Goal: Task Accomplishment & Management: Manage account settings

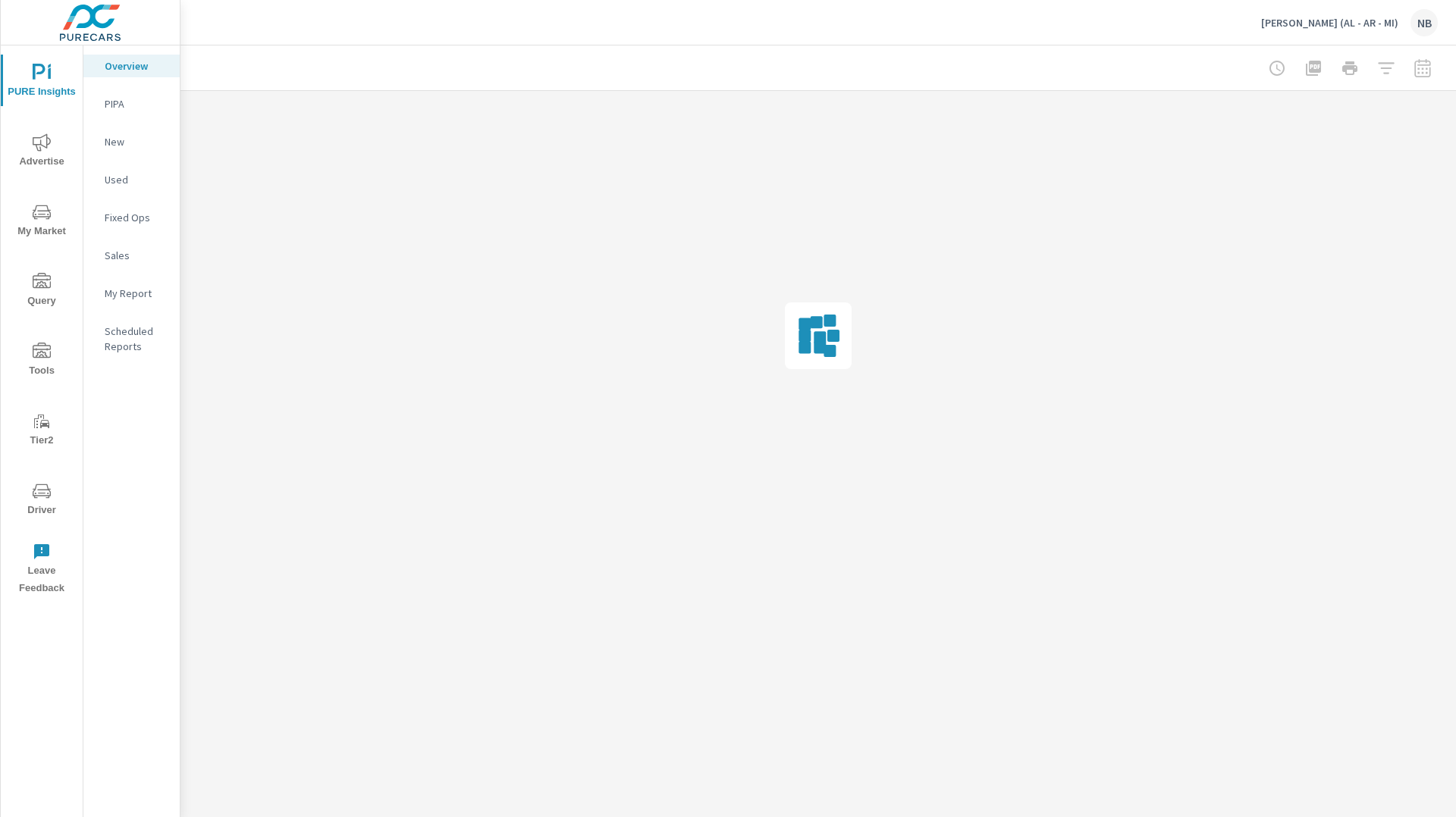
click at [45, 136] on icon "nav menu" at bounding box center [42, 142] width 19 height 19
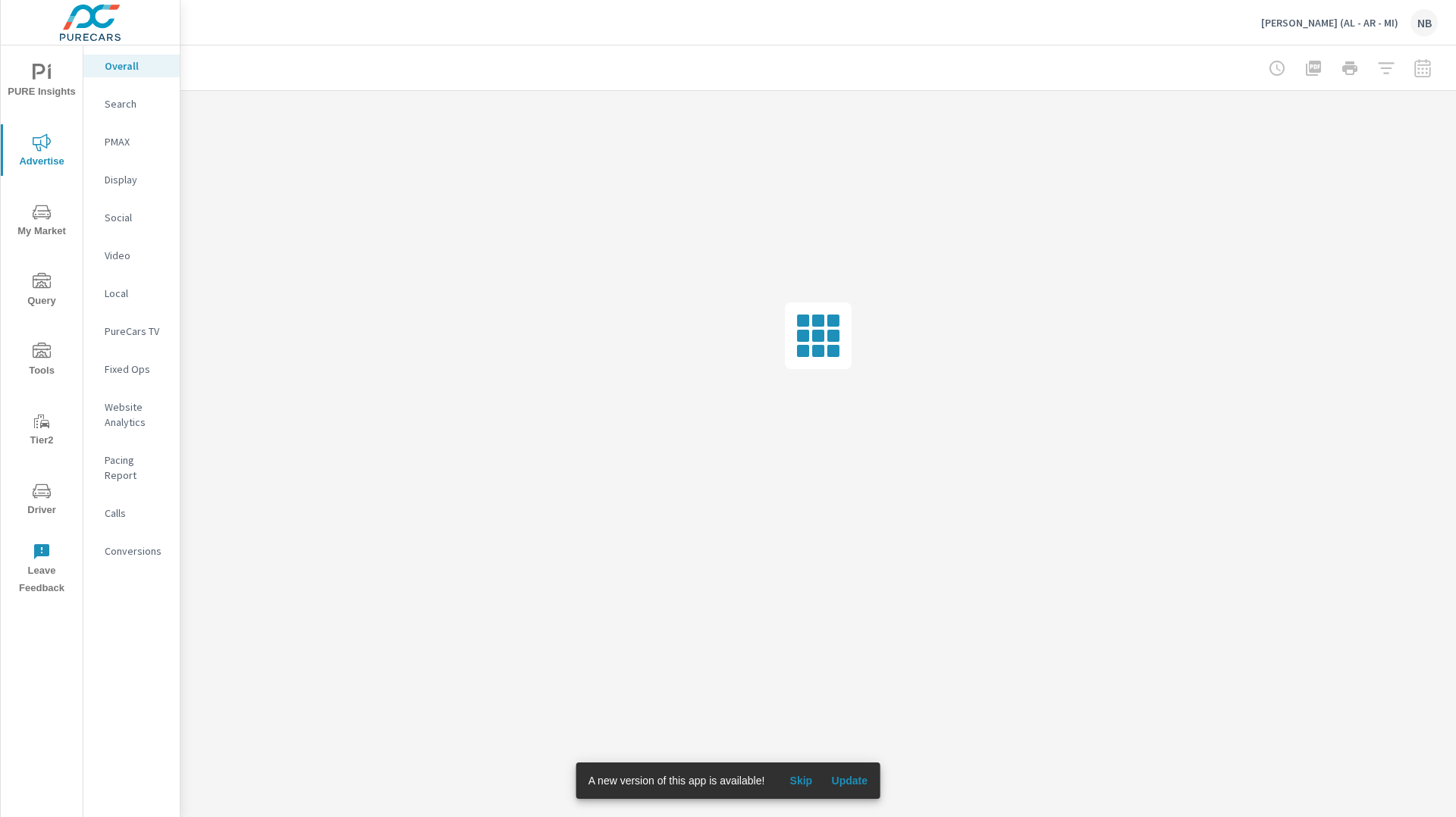
click at [851, 783] on span "Update" at bounding box center [849, 781] width 36 height 13
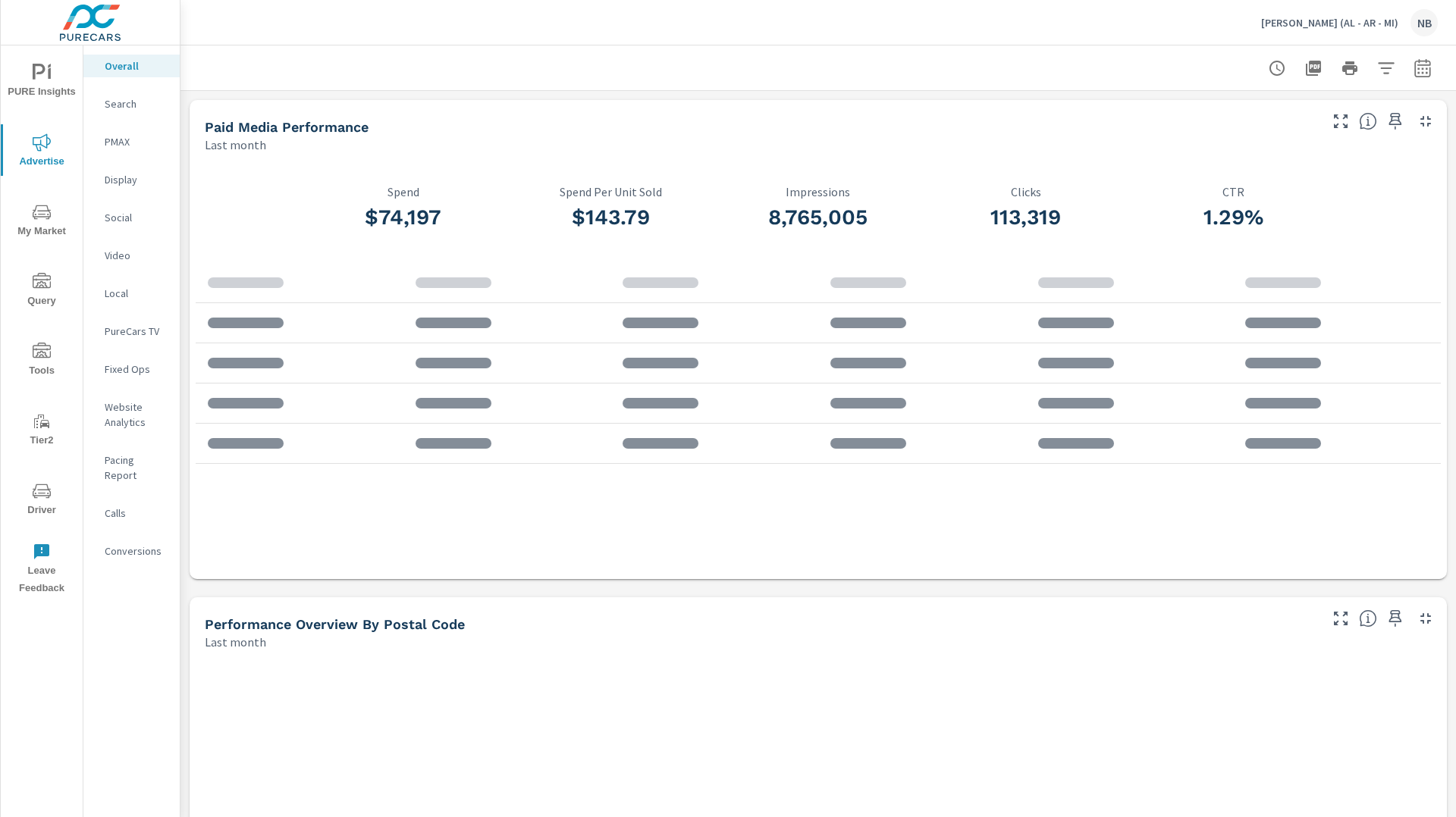
scroll to position [99, 0]
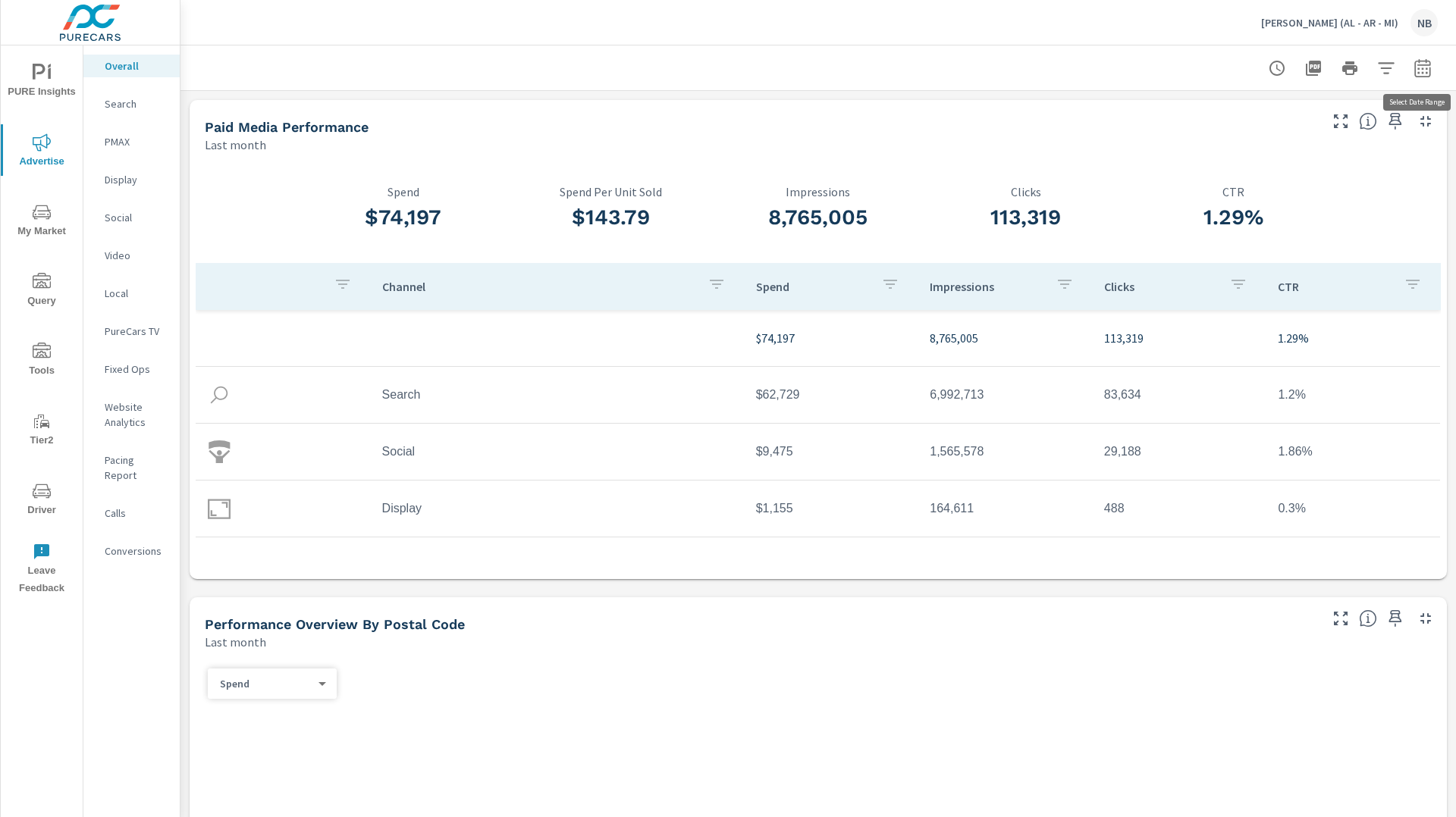
click at [1417, 67] on icon "button" at bounding box center [1423, 68] width 19 height 19
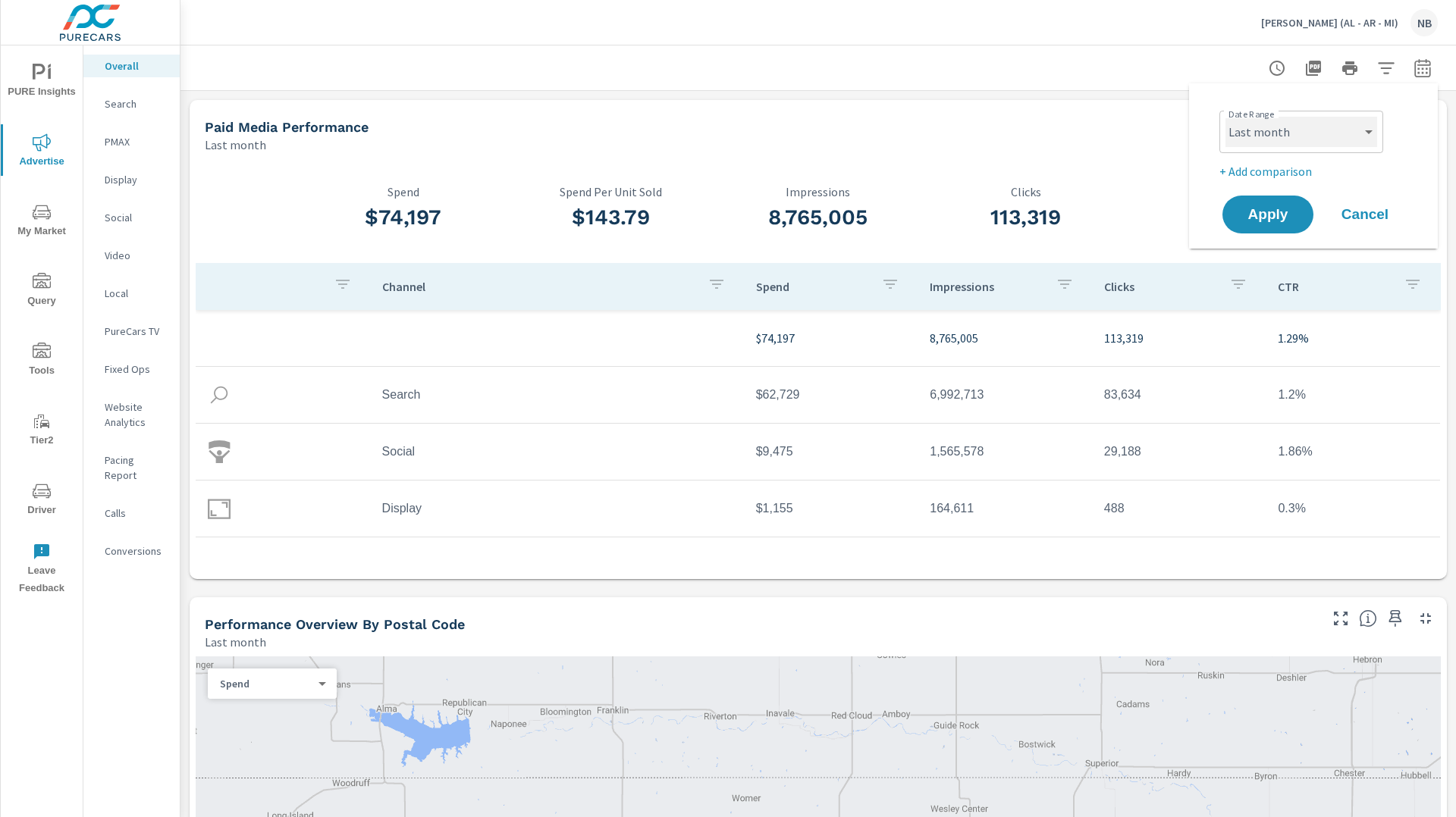
click at [1286, 139] on select "Custom [DATE] Last week Last 7 days Last 14 days Last 30 days Last 45 days Last…" at bounding box center [1302, 132] width 152 height 30
select select "[DATE]"
click at [1226, 116] on select "Custom [DATE] Last week Last 7 days Last 14 days Last 30 days Last 45 days Last…" at bounding box center [1302, 132] width 152 height 30
click at [1227, 212] on button "Apply" at bounding box center [1267, 214] width 94 height 40
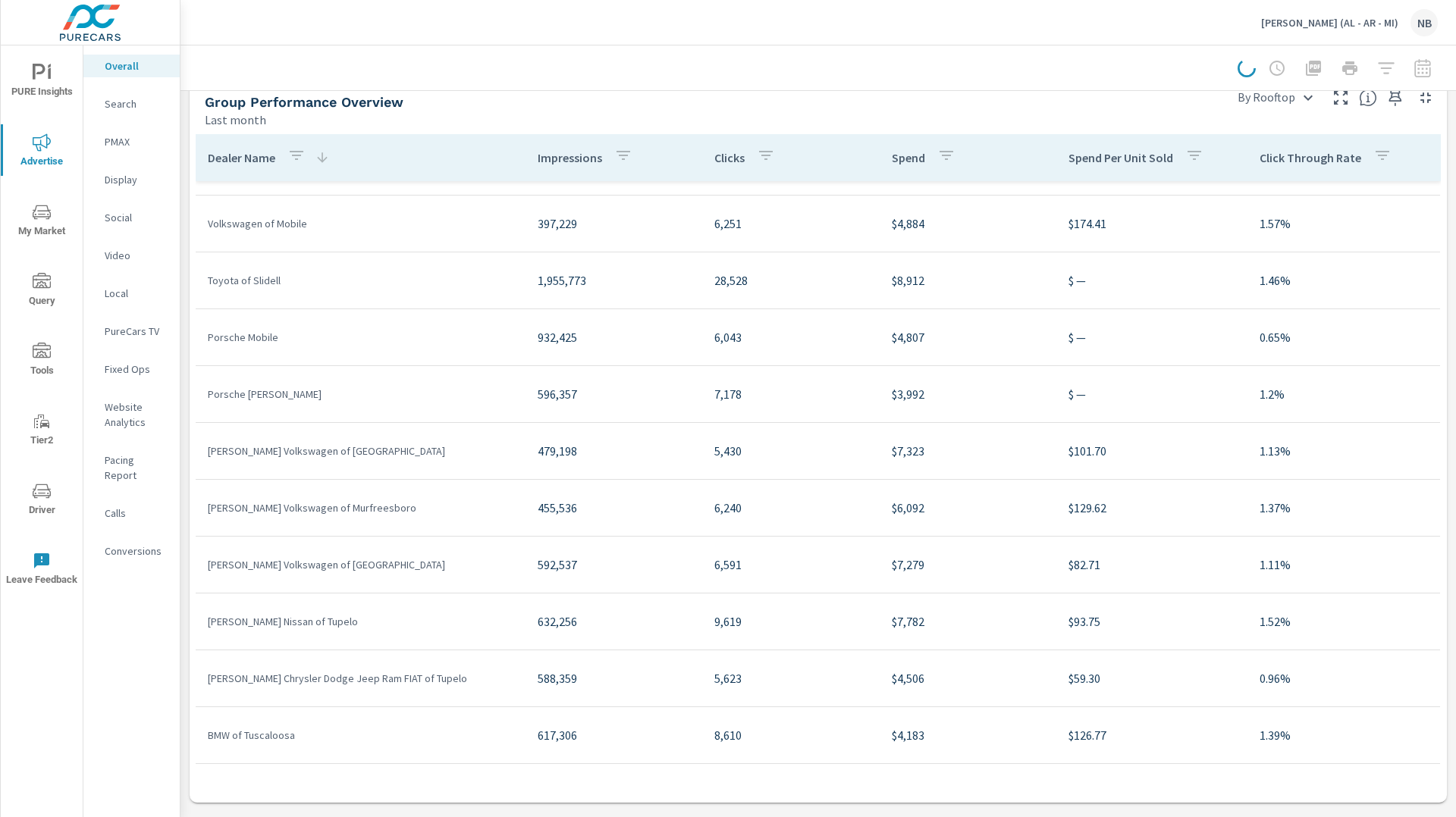
scroll to position [1631, 0]
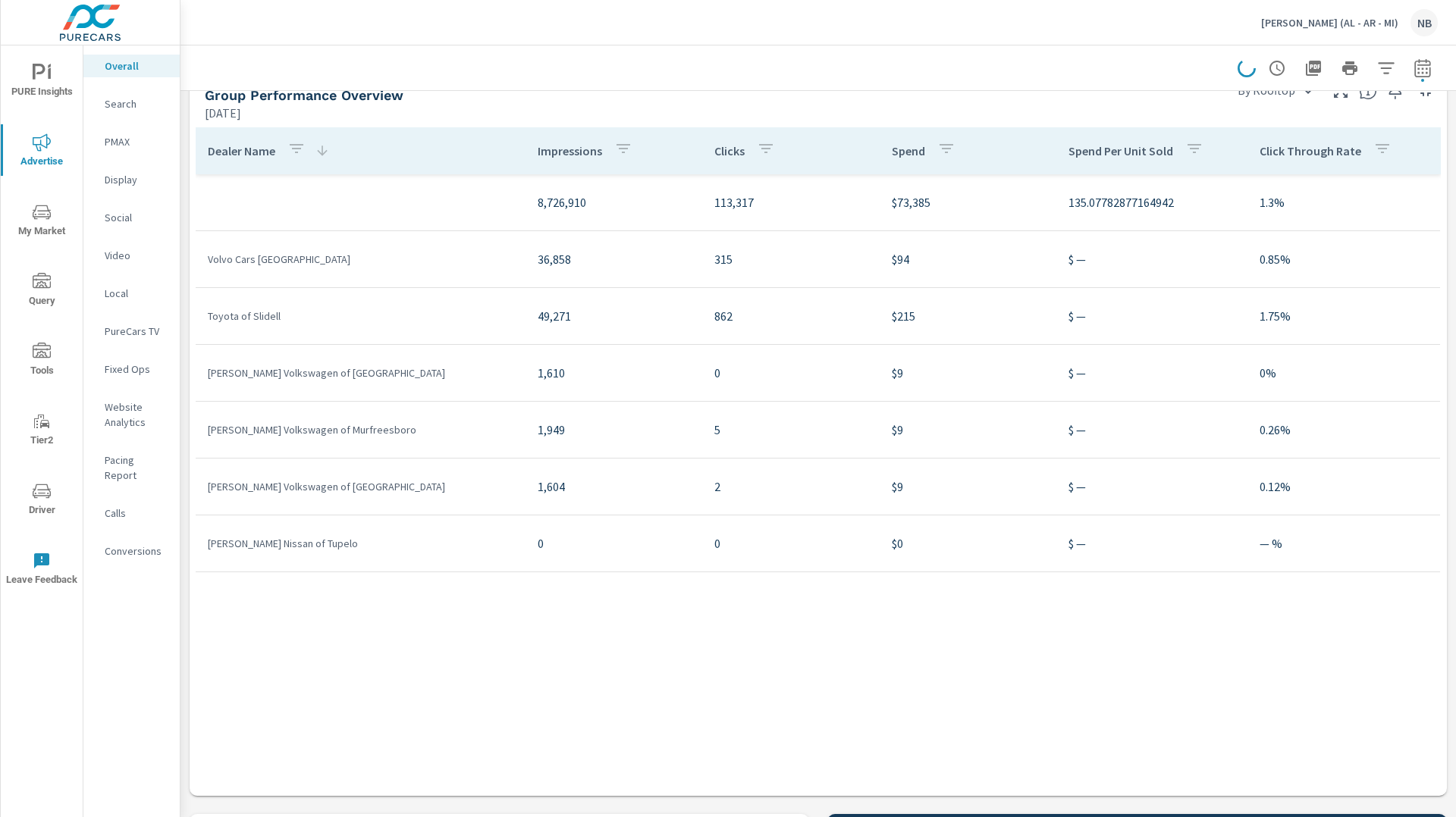
scroll to position [1634, 0]
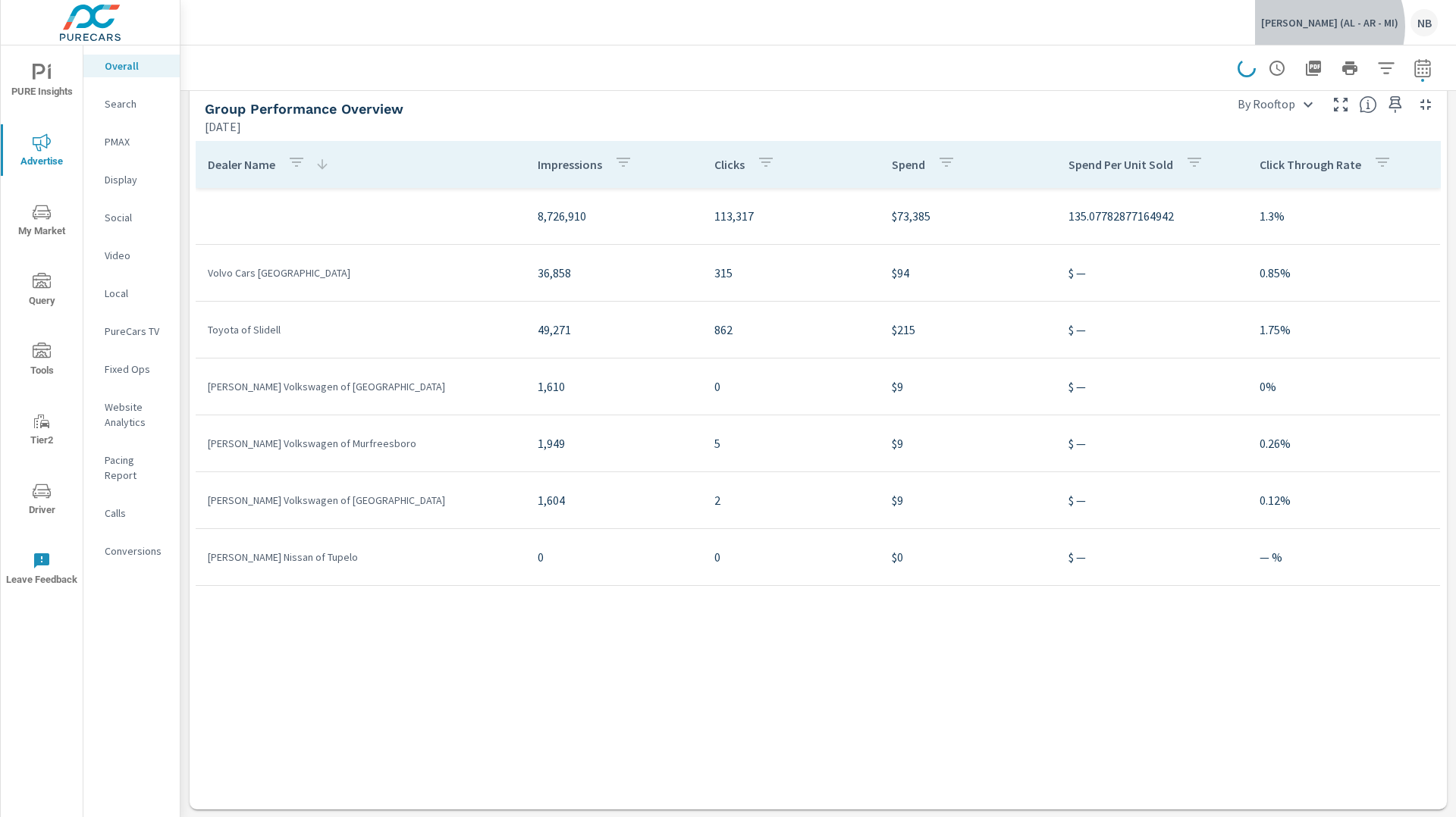
click at [1359, 26] on p "[PERSON_NAME] (AL - AR - MI)" at bounding box center [1329, 23] width 138 height 13
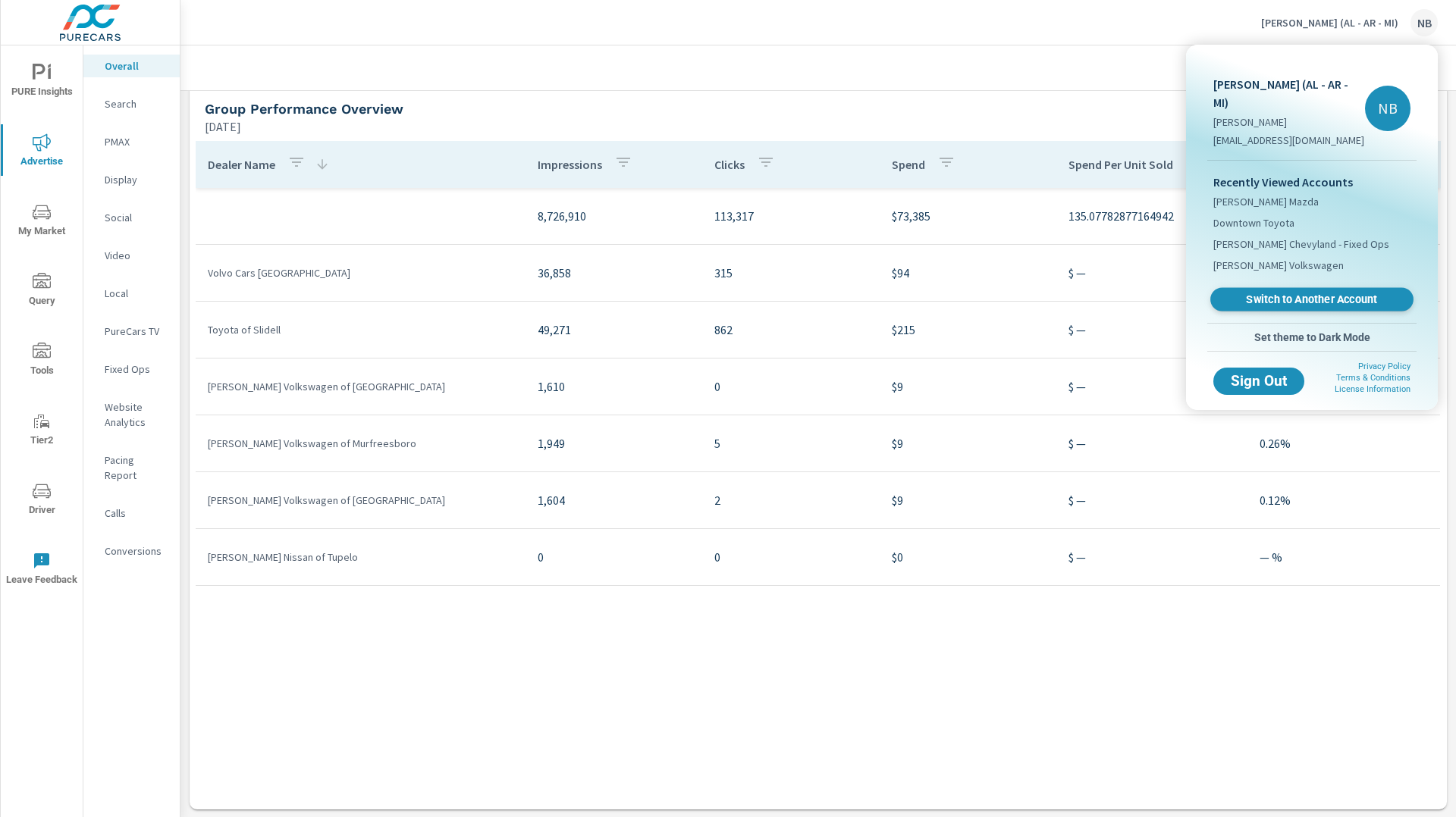
click at [1294, 293] on span "Switch to Another Account" at bounding box center [1312, 299] width 186 height 14
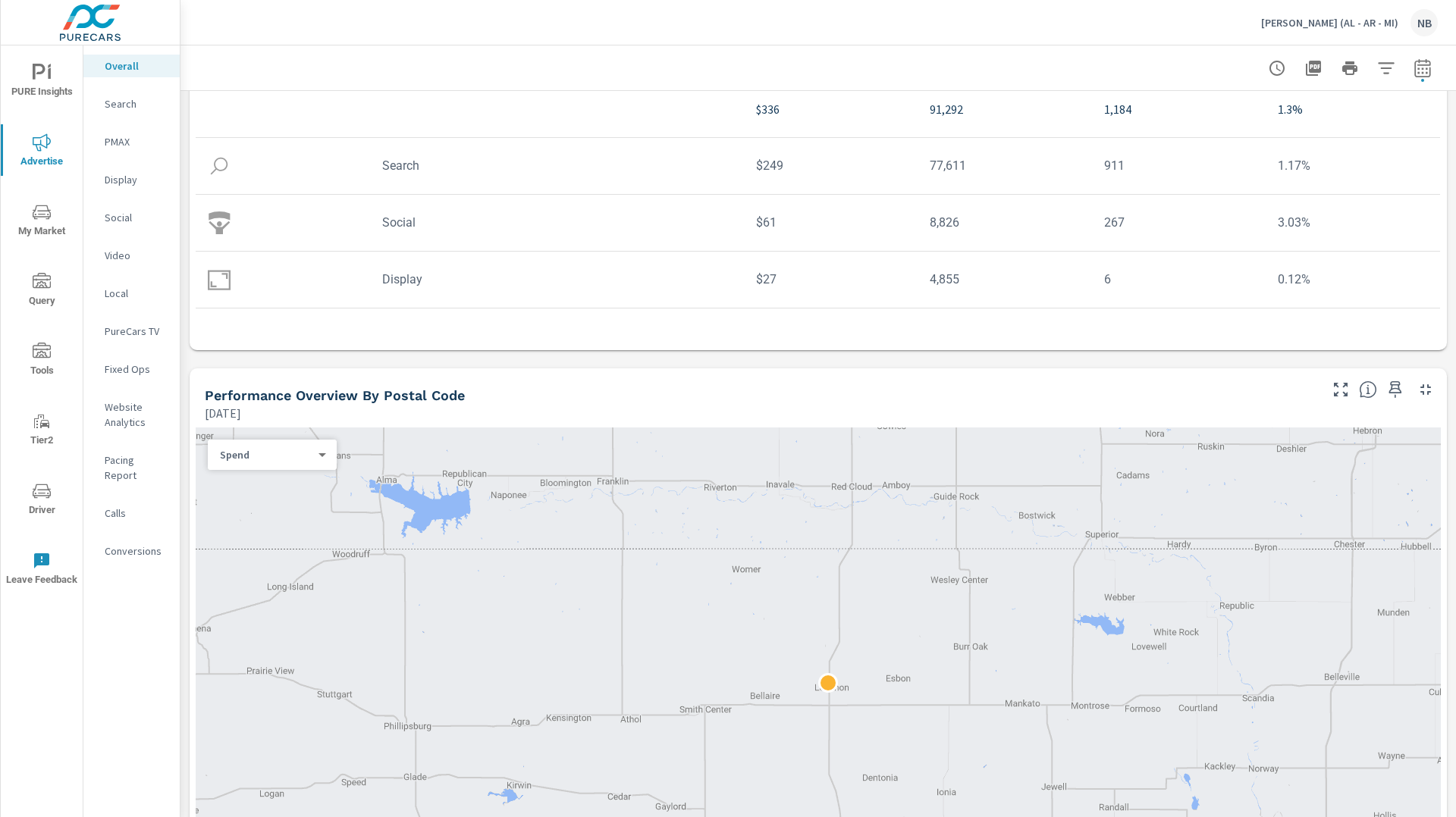
scroll to position [422, 0]
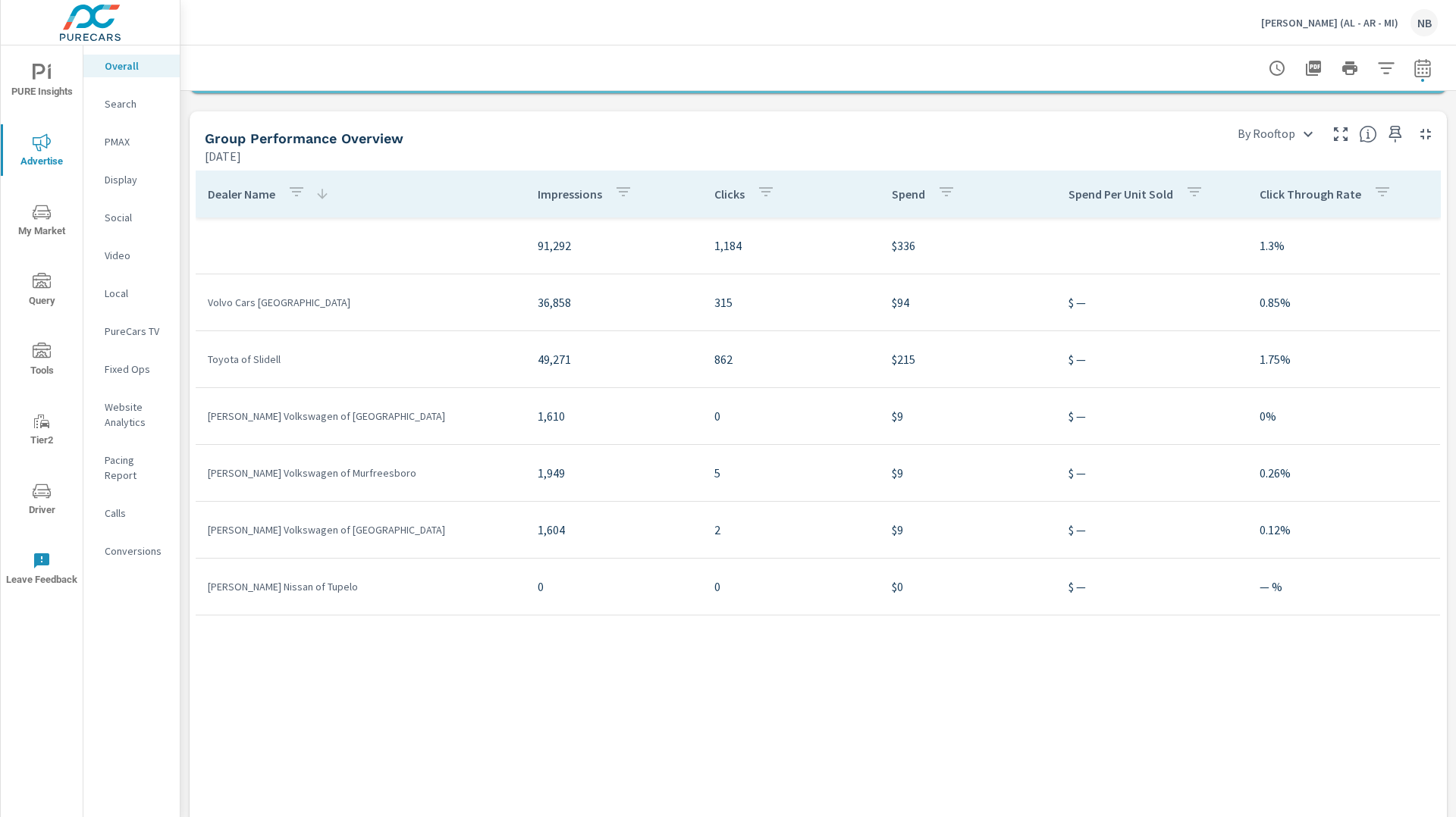
scroll to position [1610, 0]
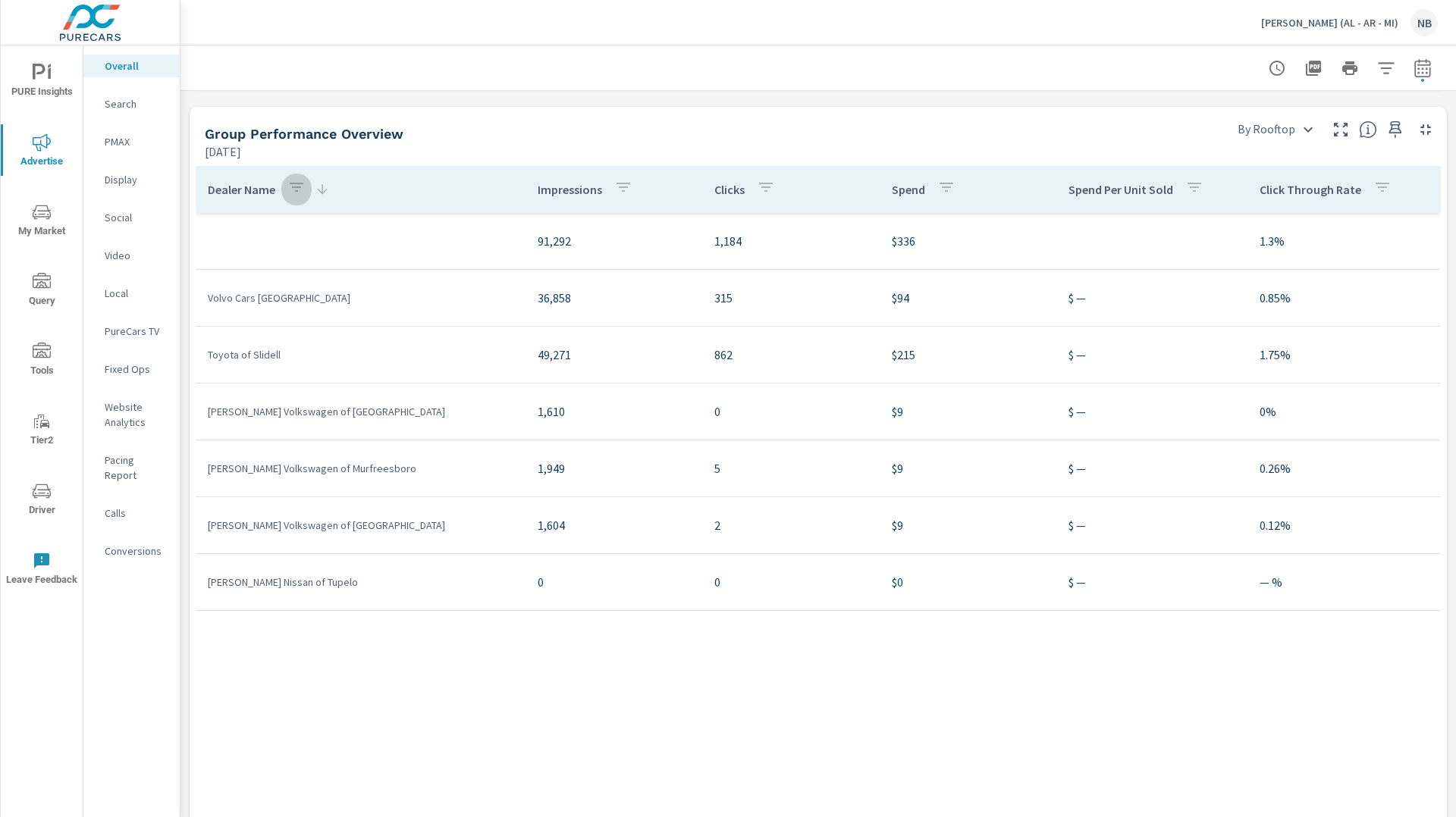
click at [304, 195] on icon "button" at bounding box center [297, 187] width 19 height 19
click at [436, 208] on div at bounding box center [728, 408] width 1456 height 817
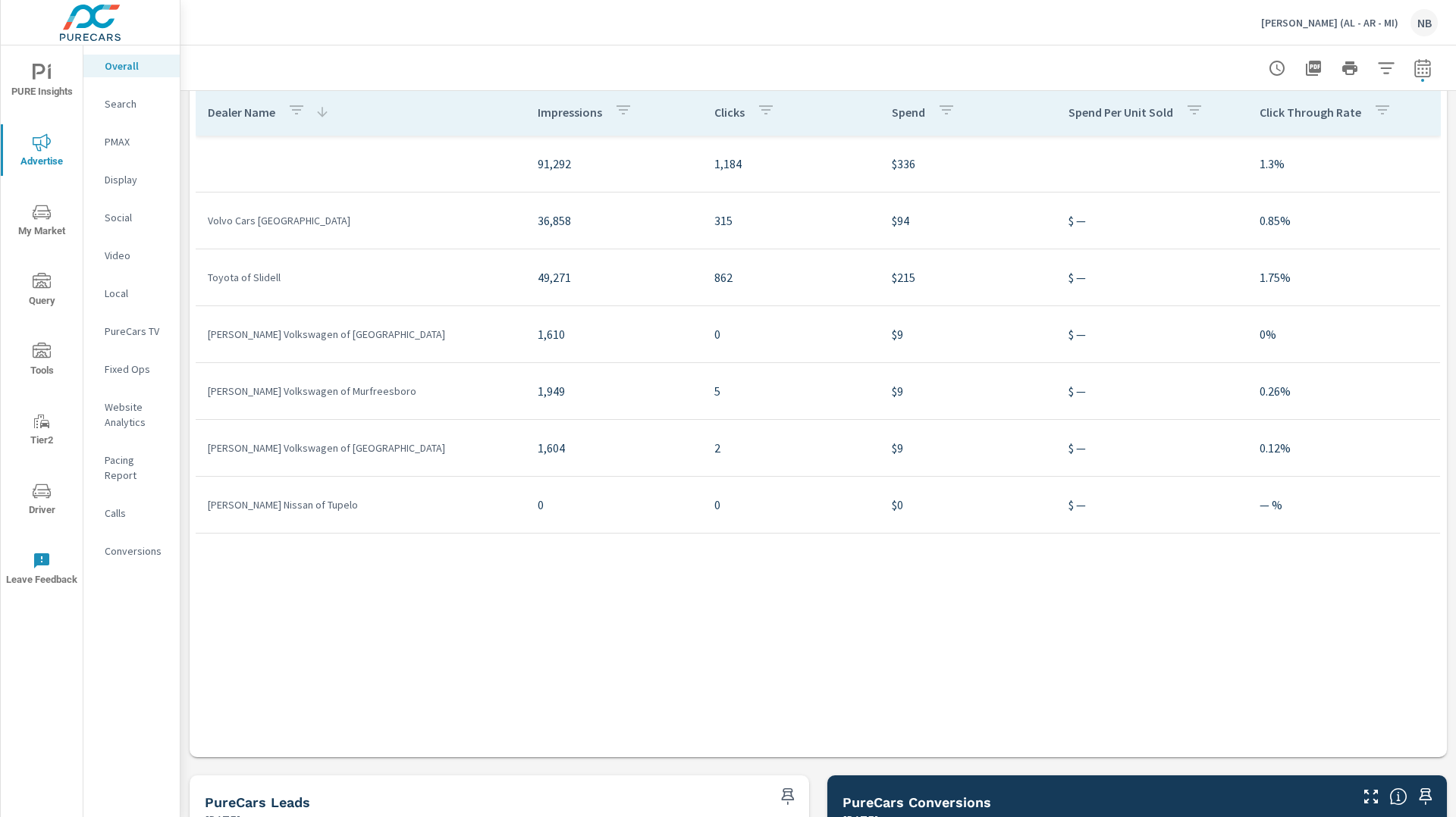
scroll to position [1639, 0]
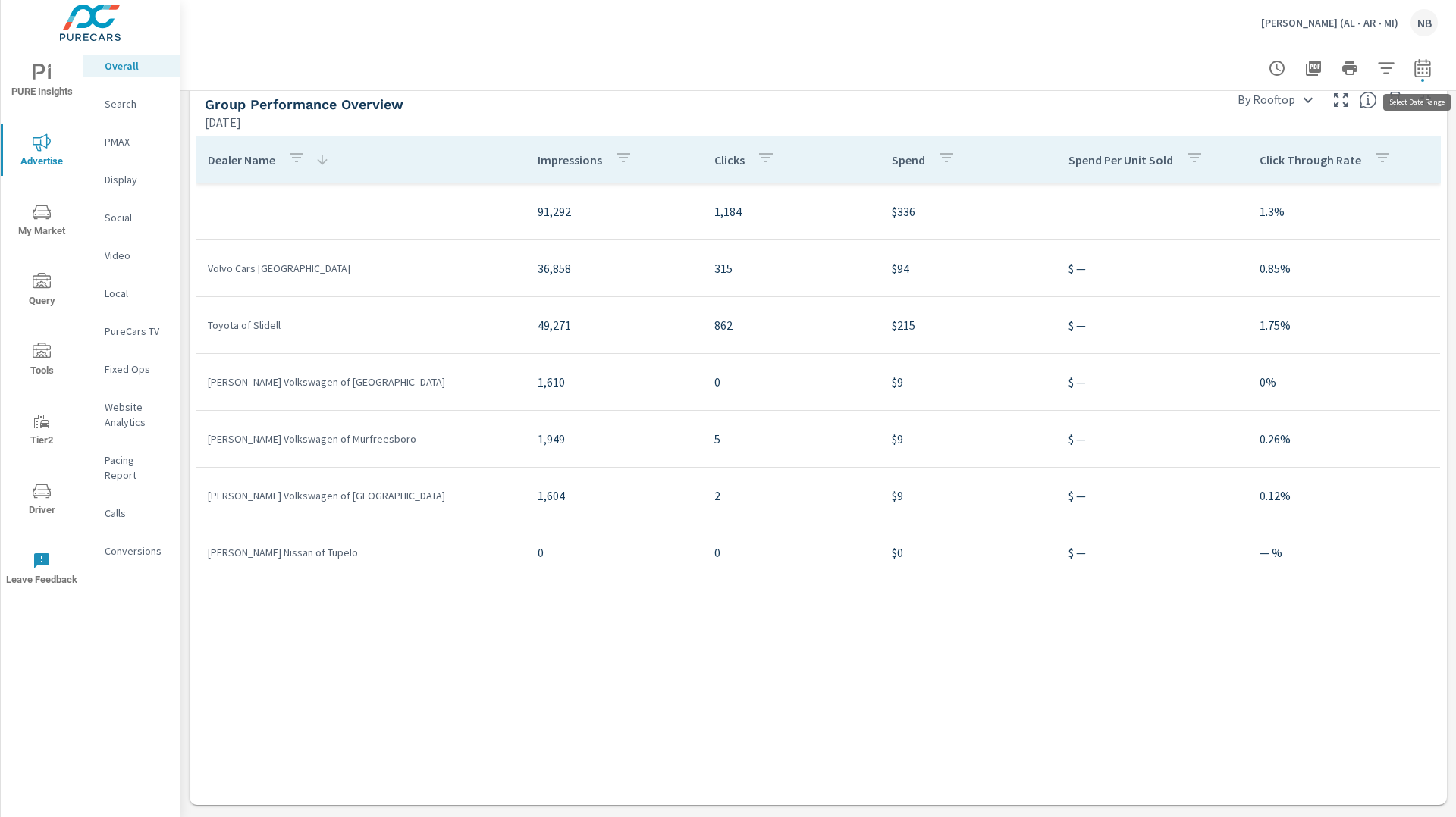
click at [1422, 76] on icon "button" at bounding box center [1422, 67] width 16 height 19
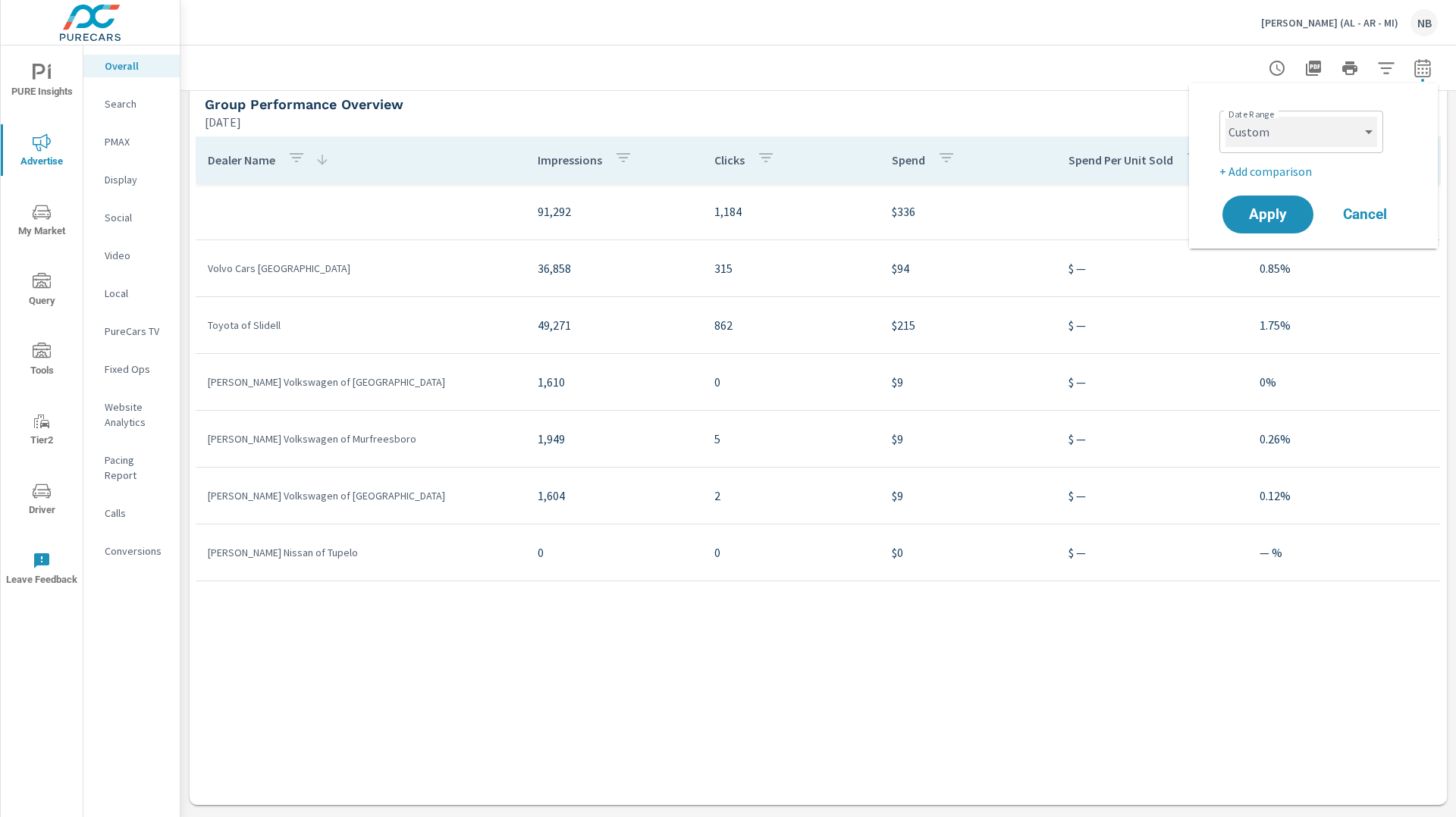
click at [1282, 126] on select "Custom [DATE] Last week Last 7 days Last 14 days Last 30 days Last 45 days Last…" at bounding box center [1302, 132] width 152 height 30
select select "Last 7 days"
click at [1226, 116] on select "Custom [DATE] Last week Last 7 days Last 14 days Last 30 days Last 45 days Last…" at bounding box center [1302, 132] width 152 height 30
click at [1273, 222] on span "Apply" at bounding box center [1268, 214] width 62 height 14
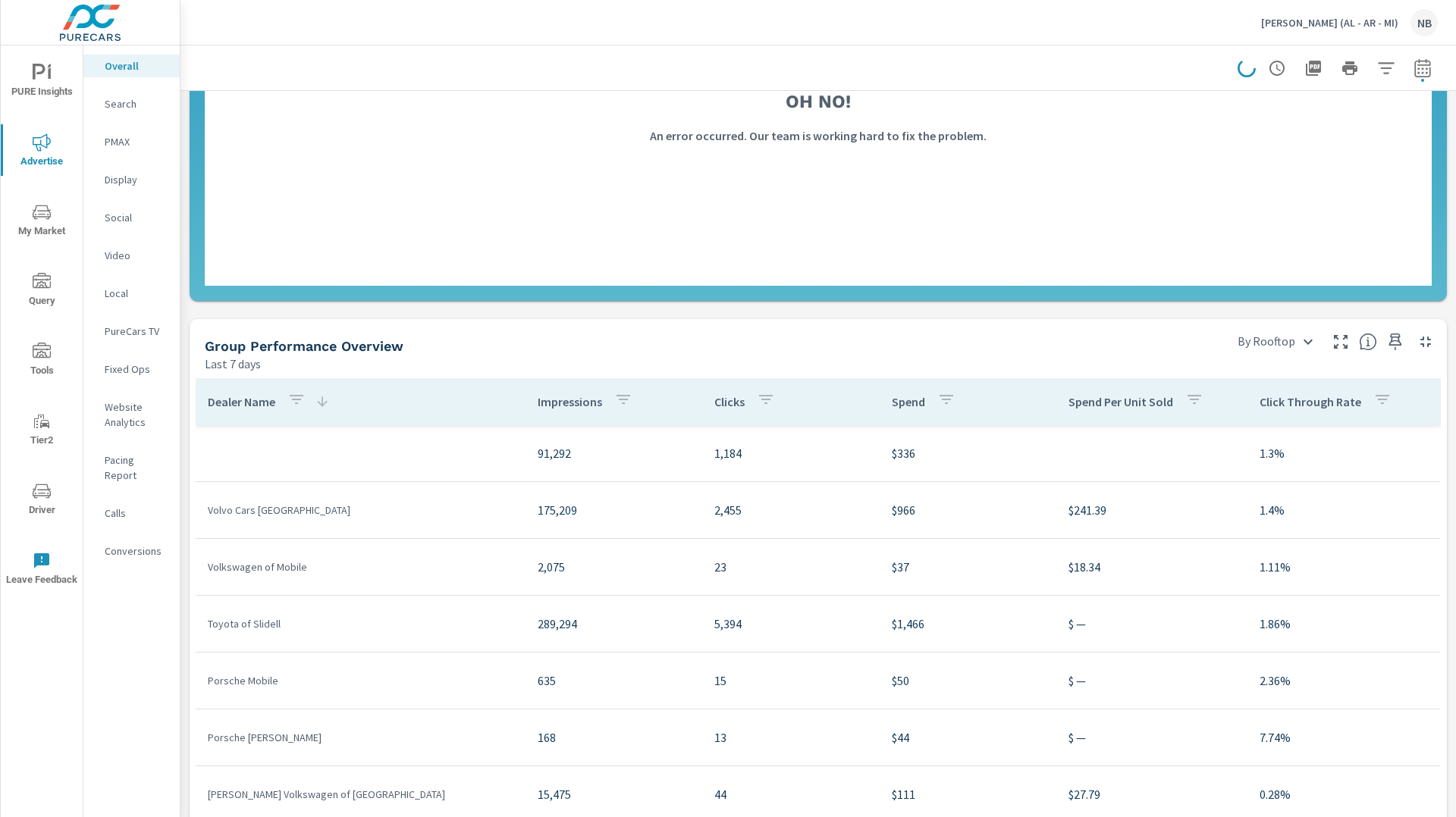
scroll to position [1553, 0]
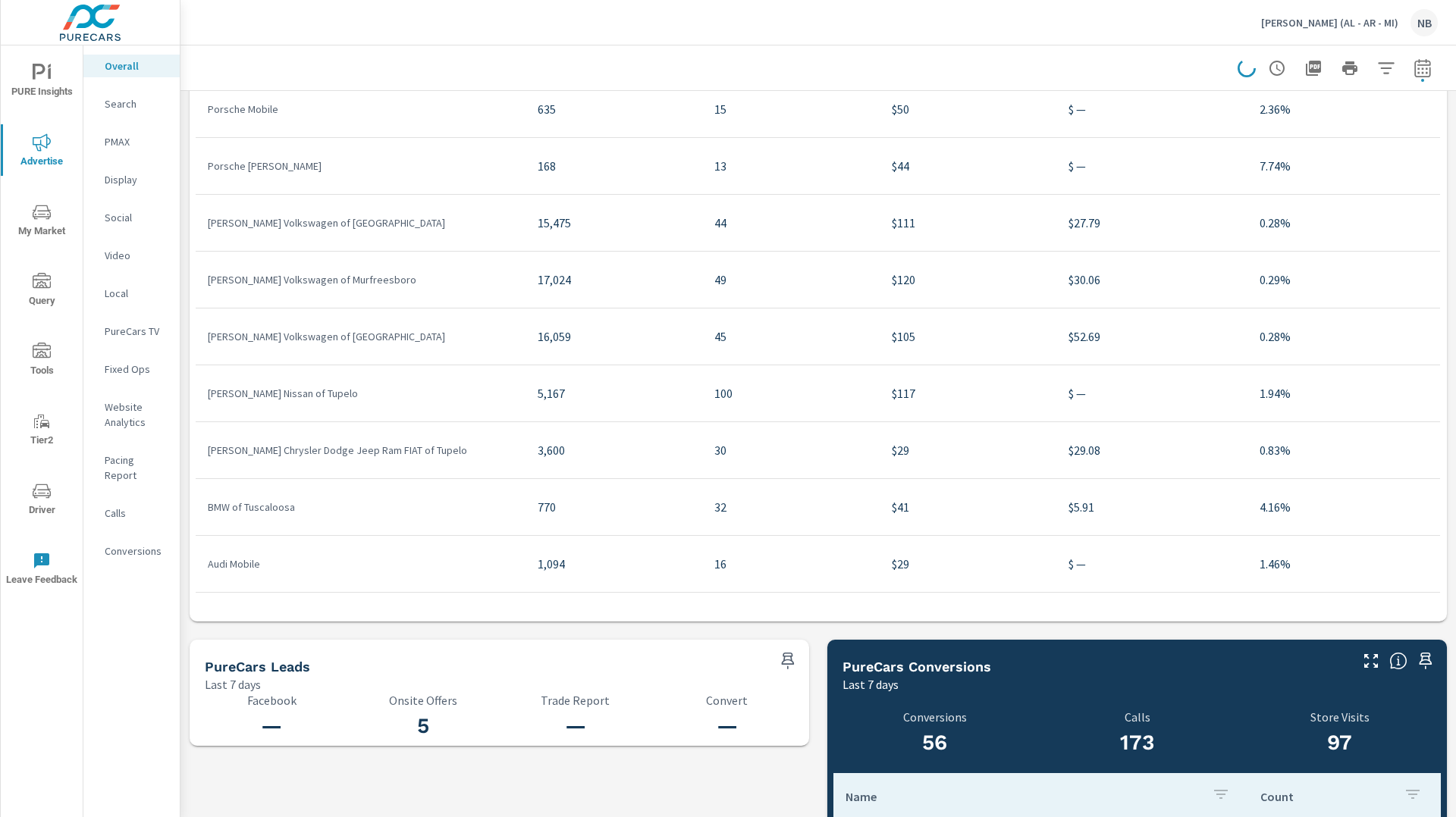
scroll to position [1834, 0]
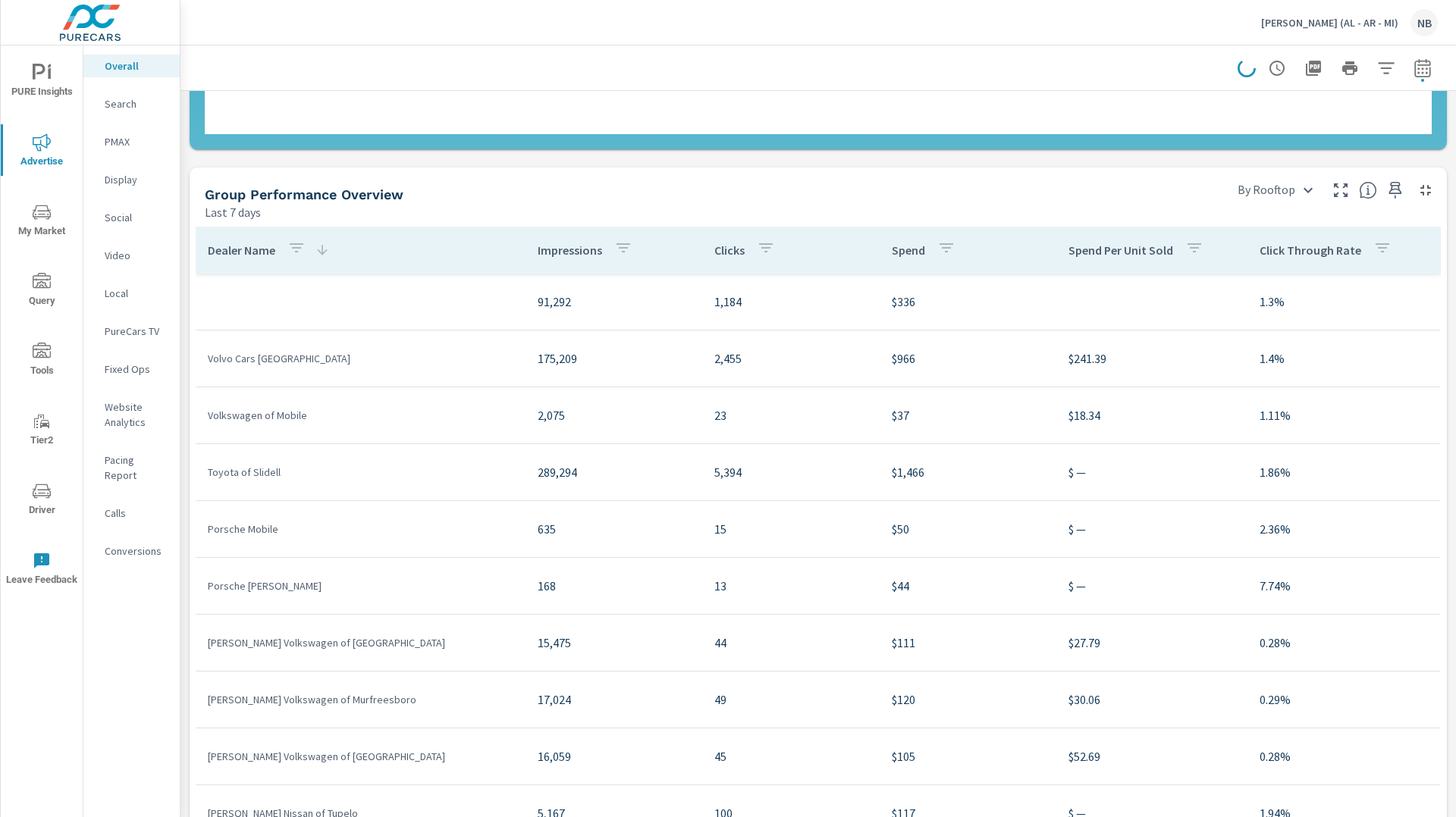
scroll to position [1539, 0]
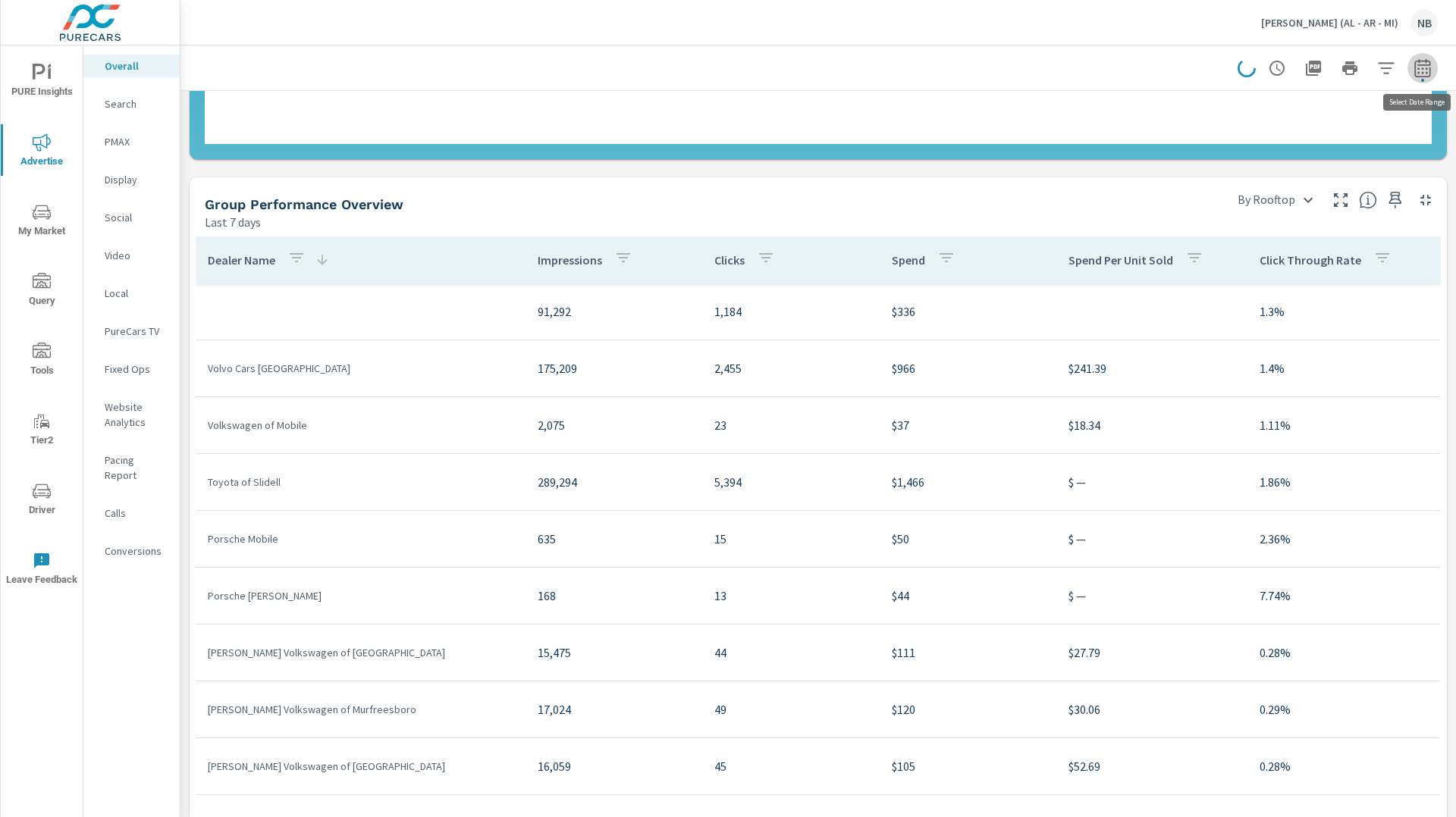
click at [1416, 73] on icon "button" at bounding box center [1423, 68] width 19 height 19
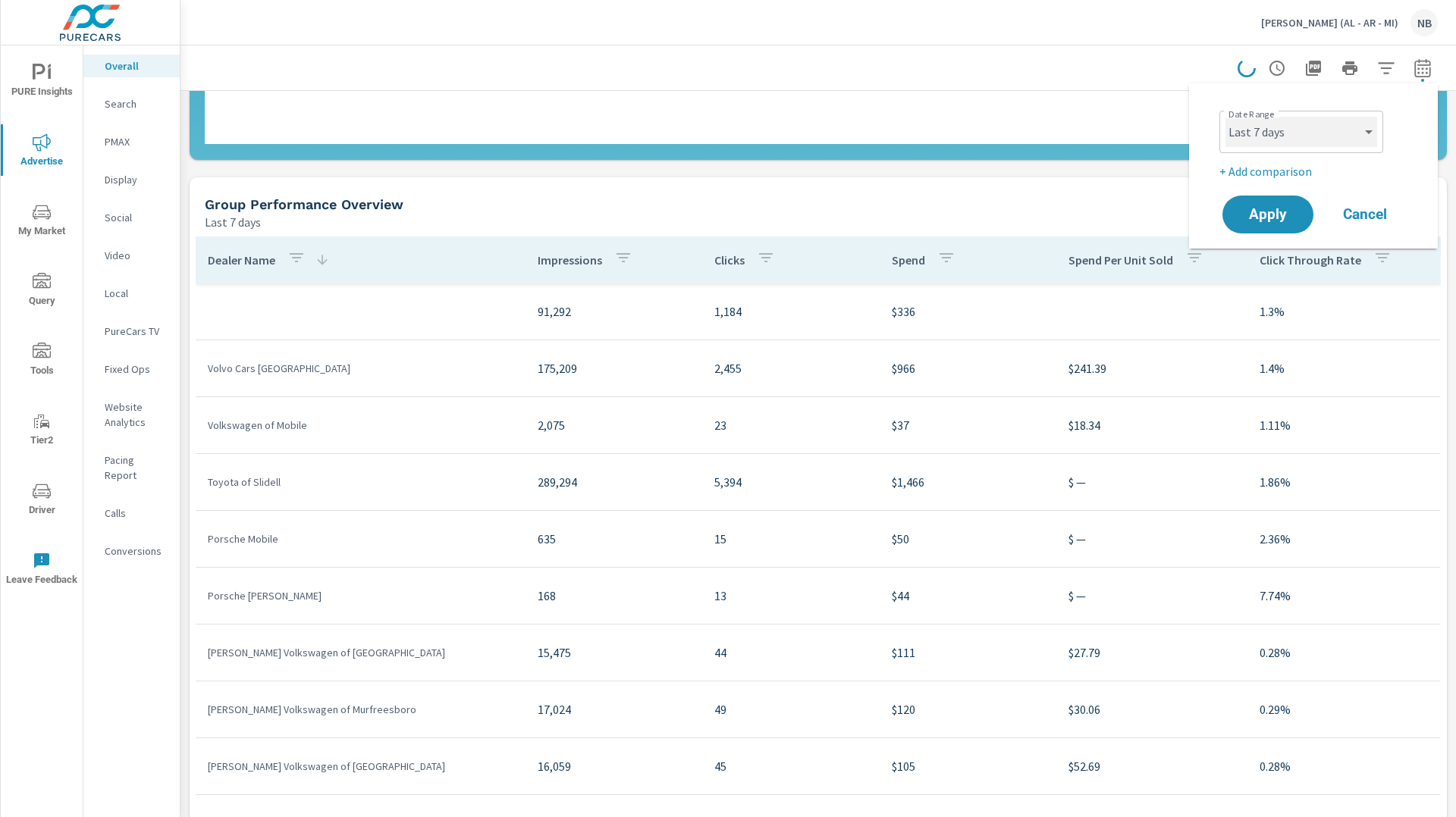
click at [1311, 141] on select "Custom [DATE] Last week Last 7 days Last 14 days Last 30 days Last 45 days Last…" at bounding box center [1302, 132] width 152 height 30
select select "[DATE]"
click at [1226, 116] on select "Custom [DATE] Last week Last 7 days Last 14 days Last 30 days Last 45 days Last…" at bounding box center [1302, 132] width 152 height 30
click at [1267, 223] on button "Apply" at bounding box center [1267, 214] width 94 height 40
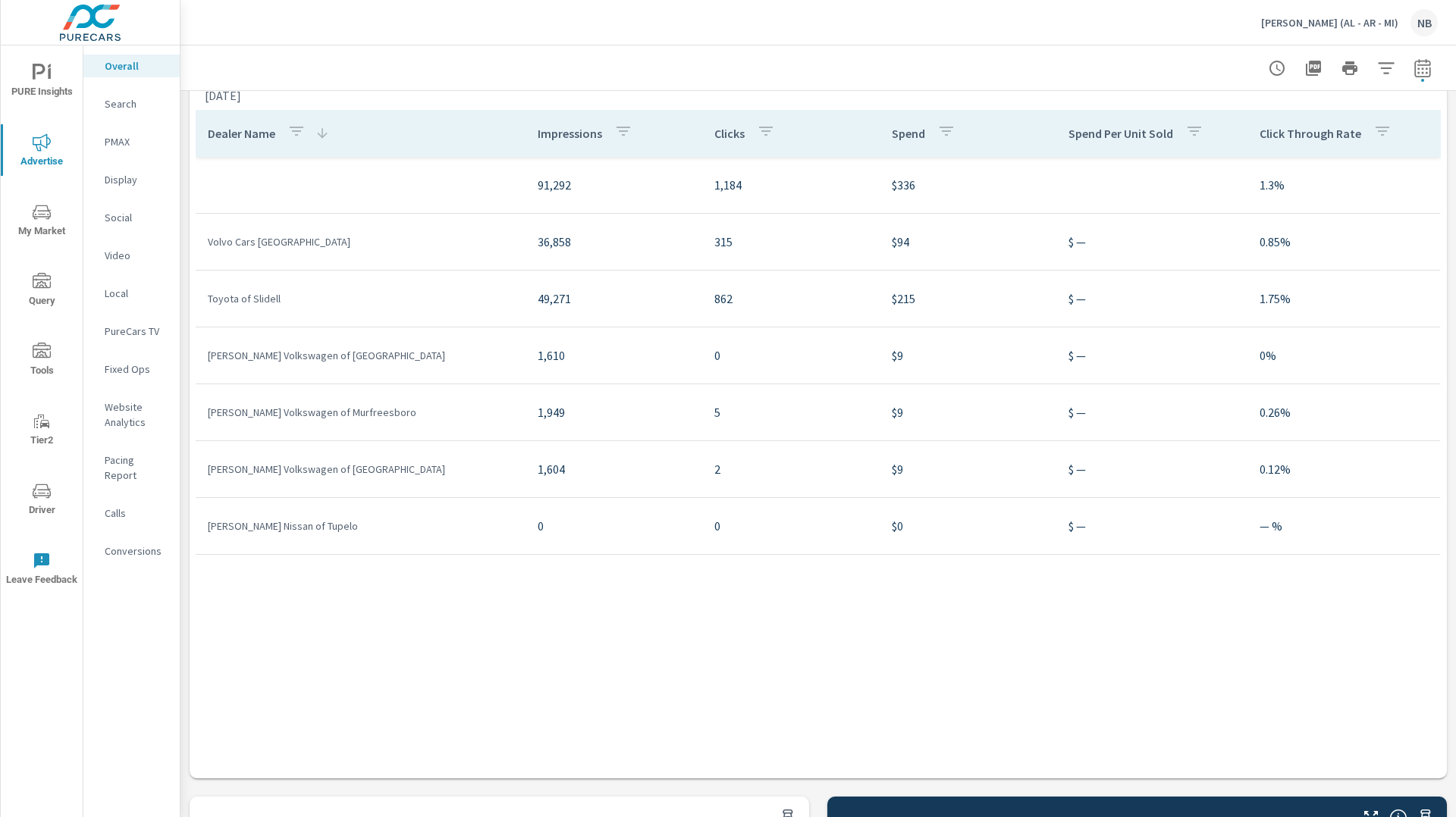
scroll to position [1672, 0]
